Goal: Navigation & Orientation: Find specific page/section

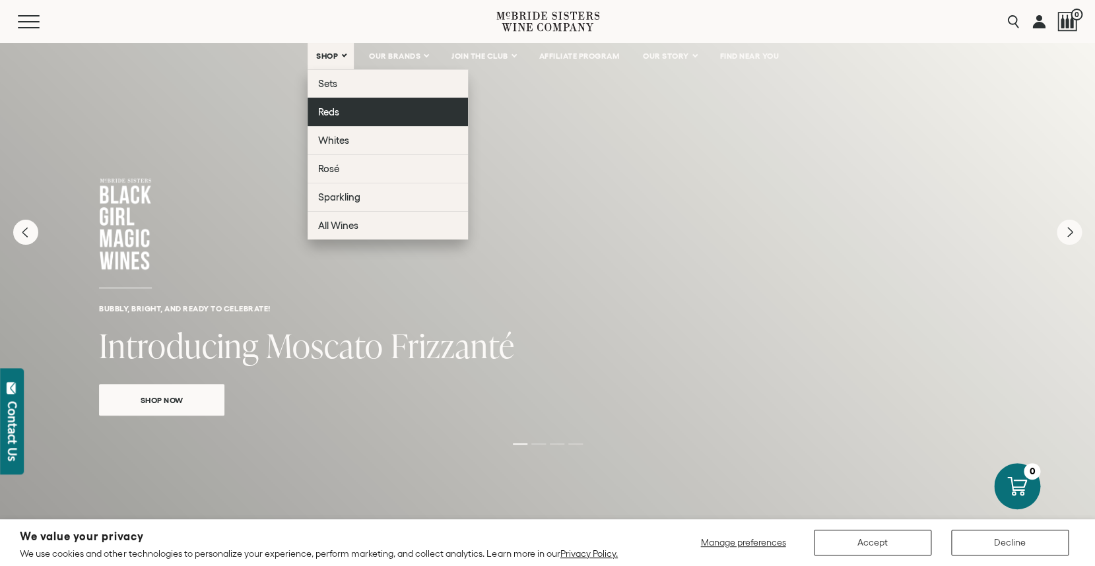
click at [330, 121] on link "Reds" at bounding box center [388, 112] width 160 height 28
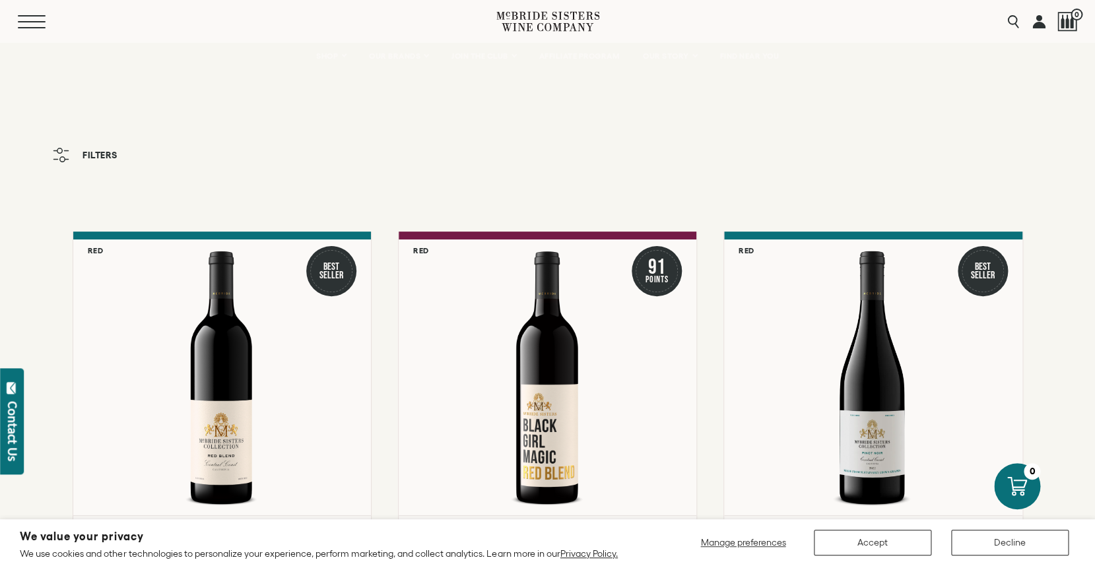
click at [22, 20] on button "Menu" at bounding box center [42, 21] width 48 height 13
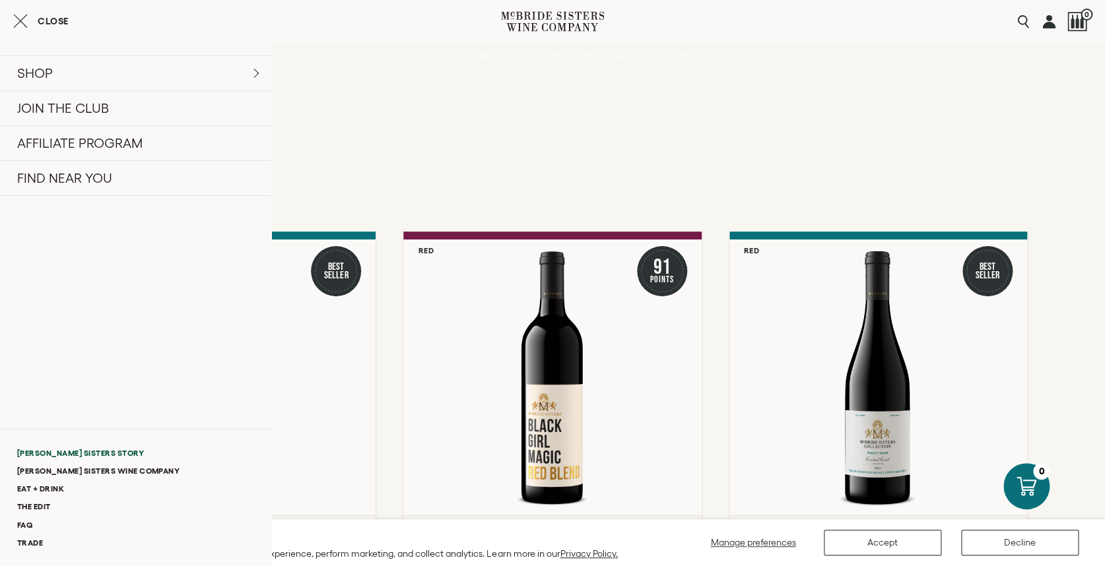
click at [94, 449] on link "[PERSON_NAME] Sisters Story" at bounding box center [135, 453] width 271 height 18
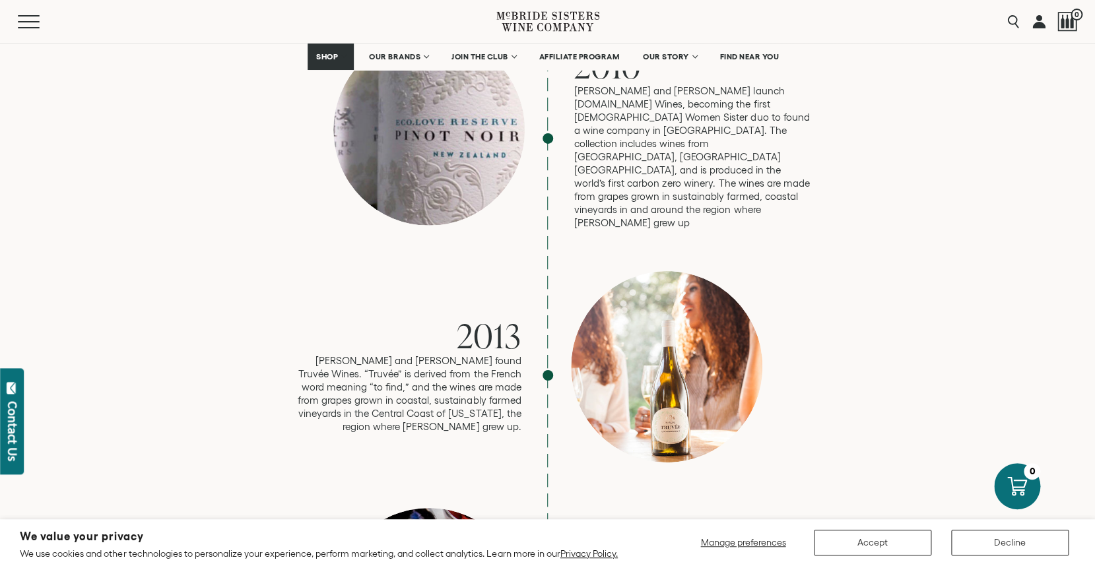
scroll to position [1859, 0]
